Goal: Check status: Check status

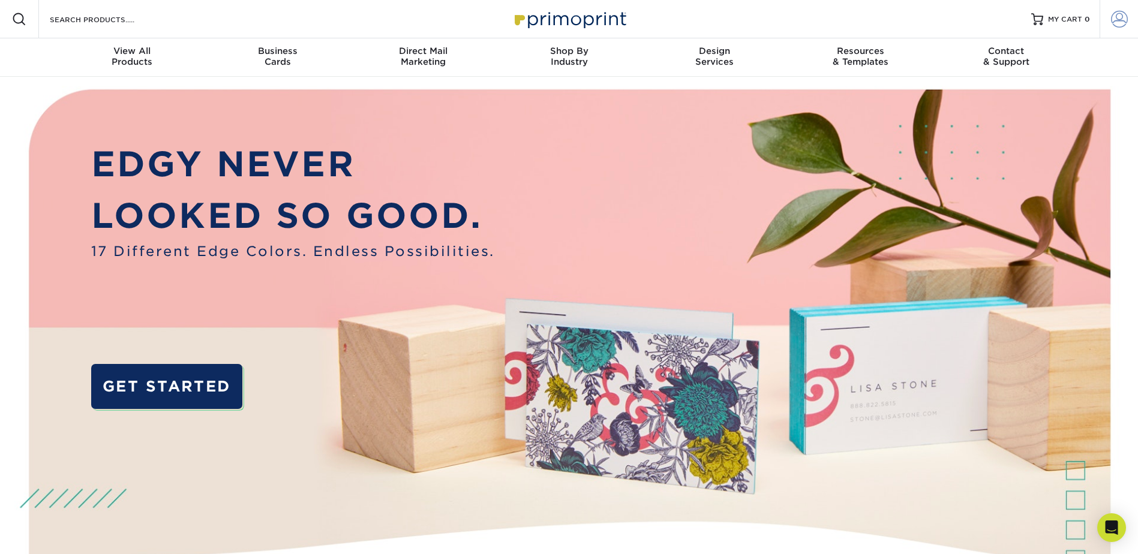
type input "[EMAIL_ADDRESS][DOMAIN_NAME]"
click at [1115, 22] on span at bounding box center [1119, 19] width 17 height 17
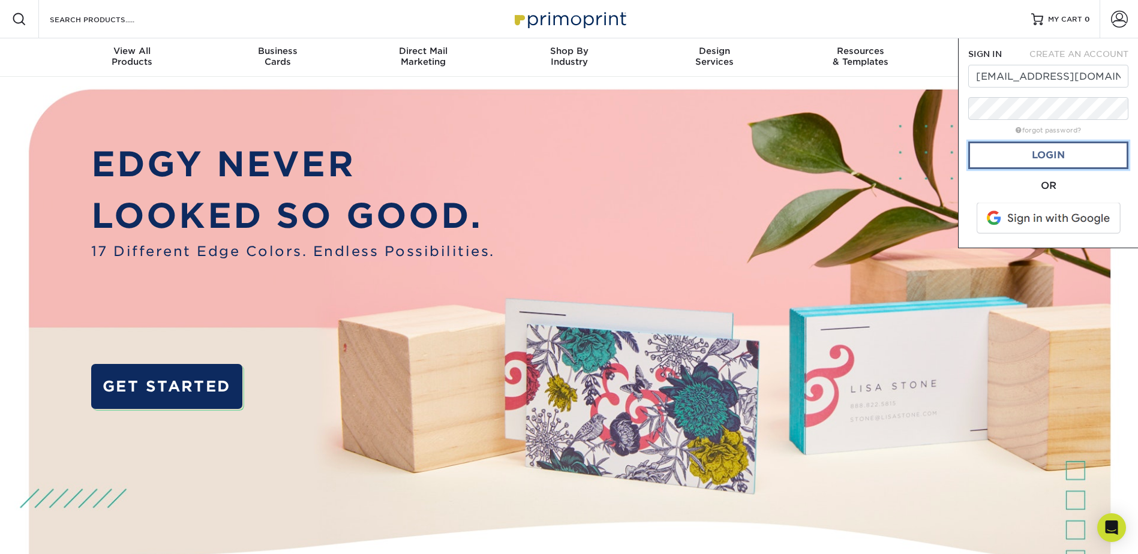
click at [1056, 158] on link "Login" at bounding box center [1048, 156] width 160 height 28
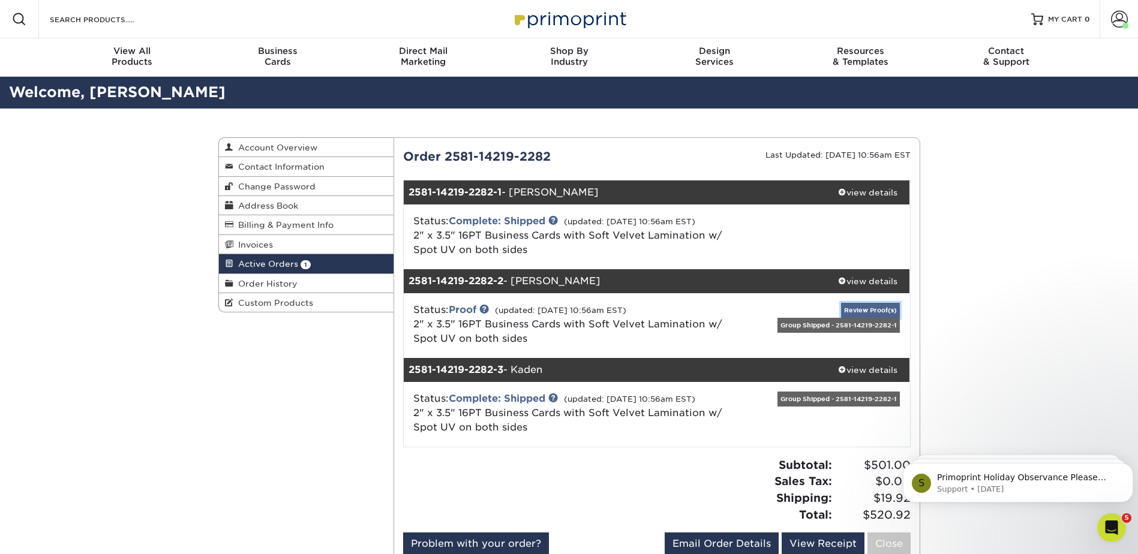
click at [868, 311] on link "Review Proof(s)" at bounding box center [870, 310] width 59 height 15
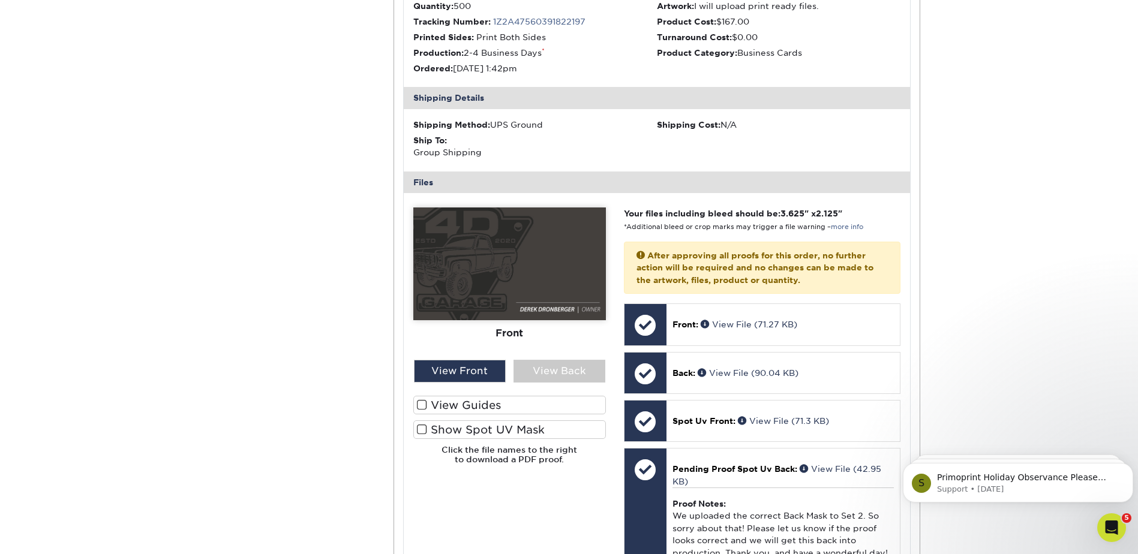
scroll to position [420, 0]
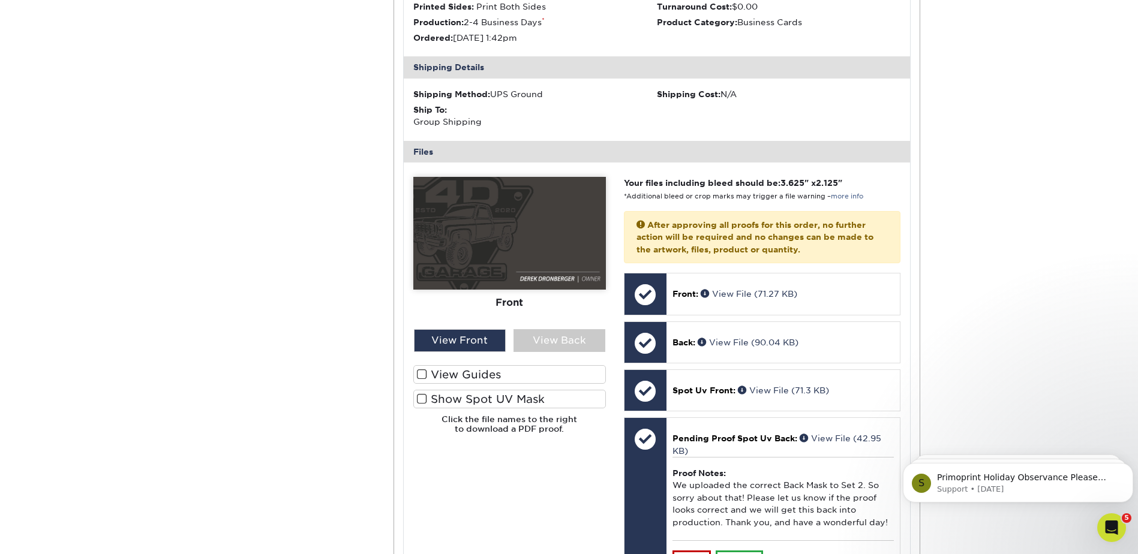
click at [449, 372] on label "View Guides" at bounding box center [509, 374] width 193 height 19
click at [0, 0] on input "View Guides" at bounding box center [0, 0] width 0 height 0
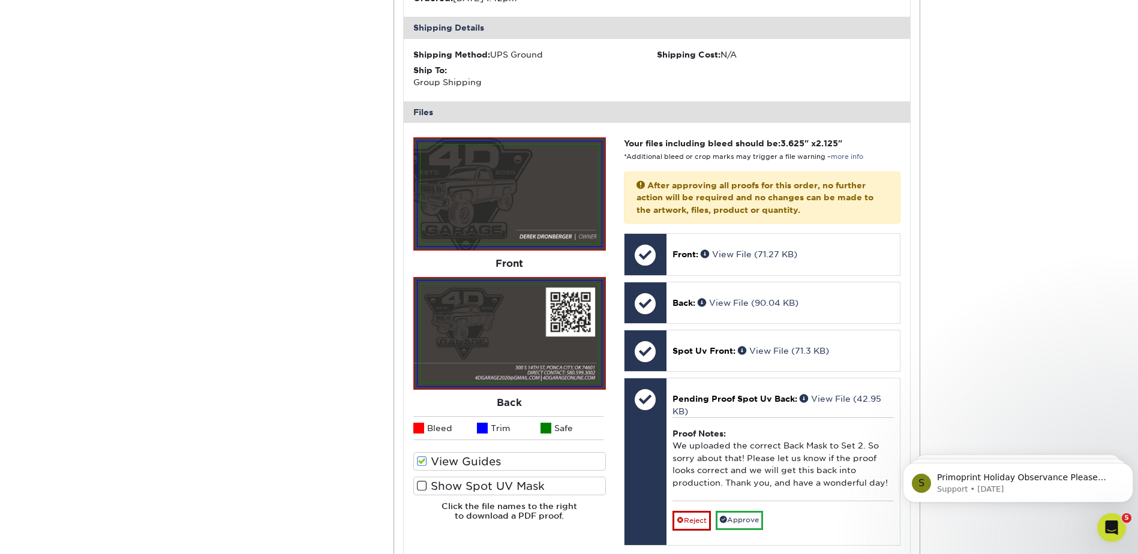
scroll to position [480, 0]
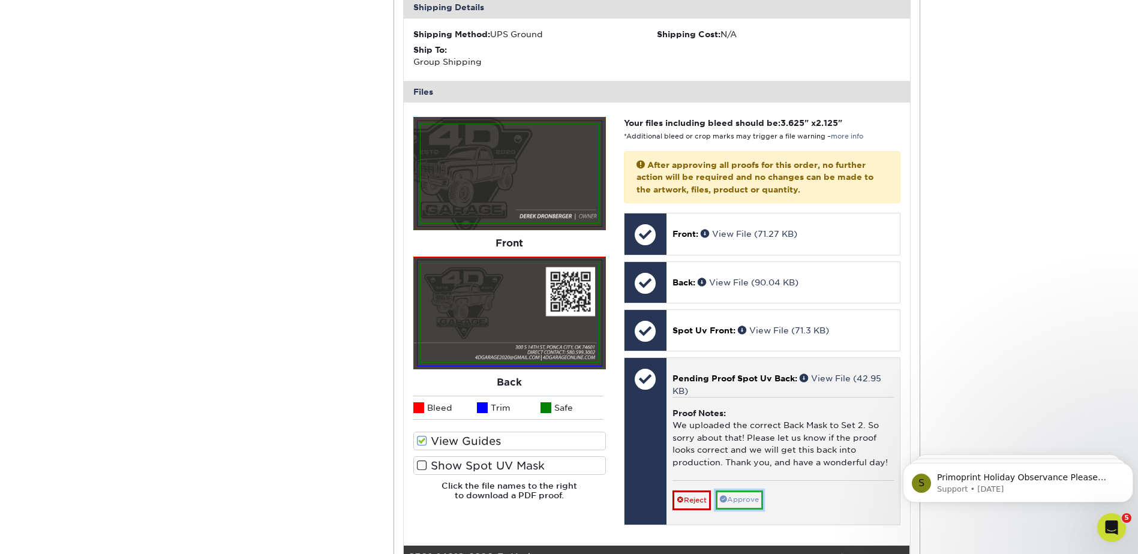
click at [732, 502] on link "Approve" at bounding box center [739, 500] width 47 height 19
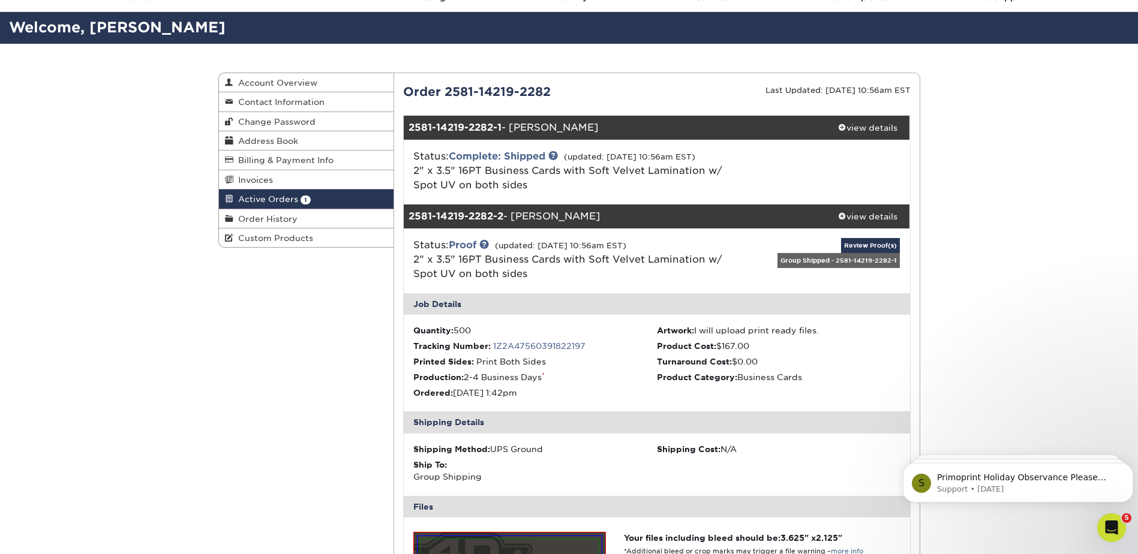
scroll to position [0, 0]
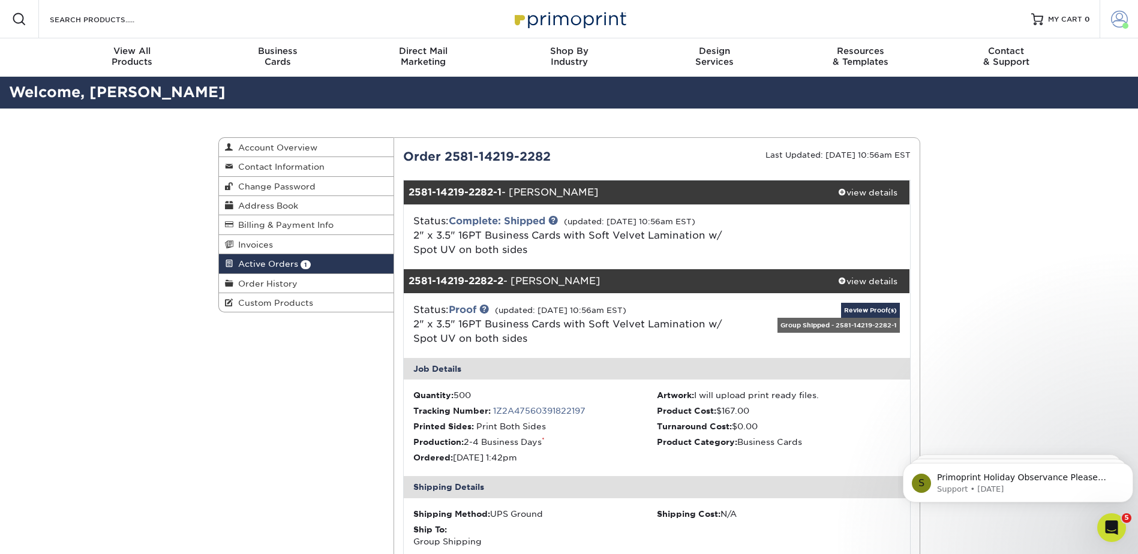
click at [1123, 21] on span at bounding box center [1119, 19] width 17 height 17
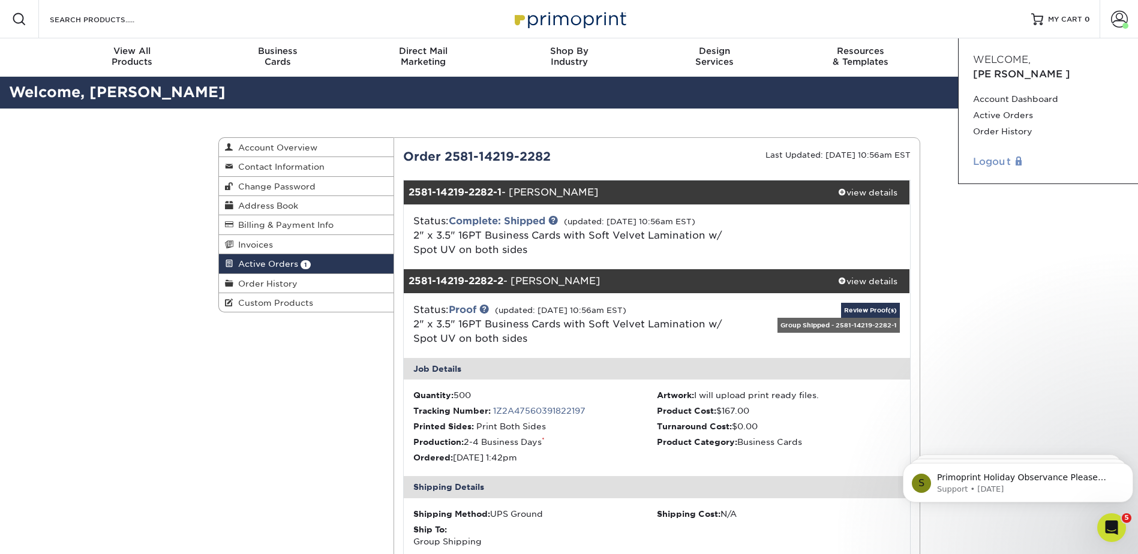
click at [989, 155] on link "Logout" at bounding box center [1048, 162] width 151 height 14
